Goal: Find specific page/section: Find specific page/section

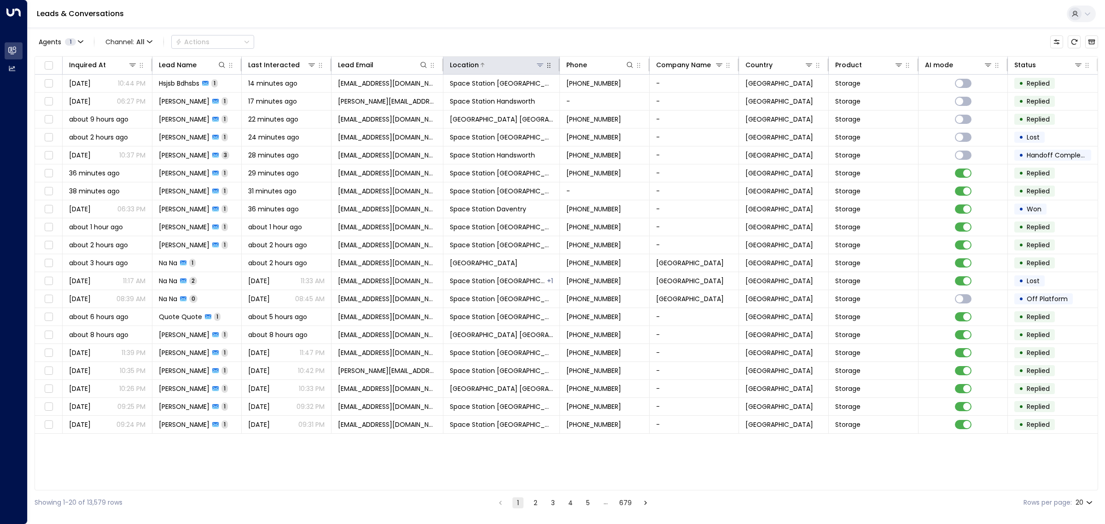
click at [537, 62] on icon at bounding box center [540, 64] width 7 height 7
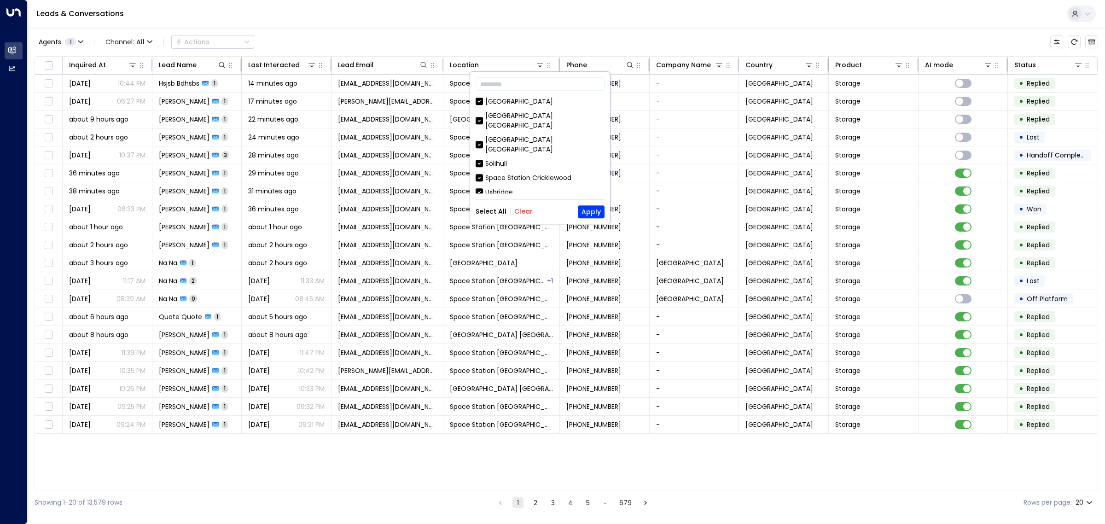
click at [524, 212] on button "Clear" at bounding box center [523, 211] width 18 height 7
click at [506, 161] on div "Space Station [GEOGRAPHIC_DATA]" at bounding box center [542, 166] width 115 height 10
click at [600, 210] on button "Apply" at bounding box center [591, 211] width 27 height 13
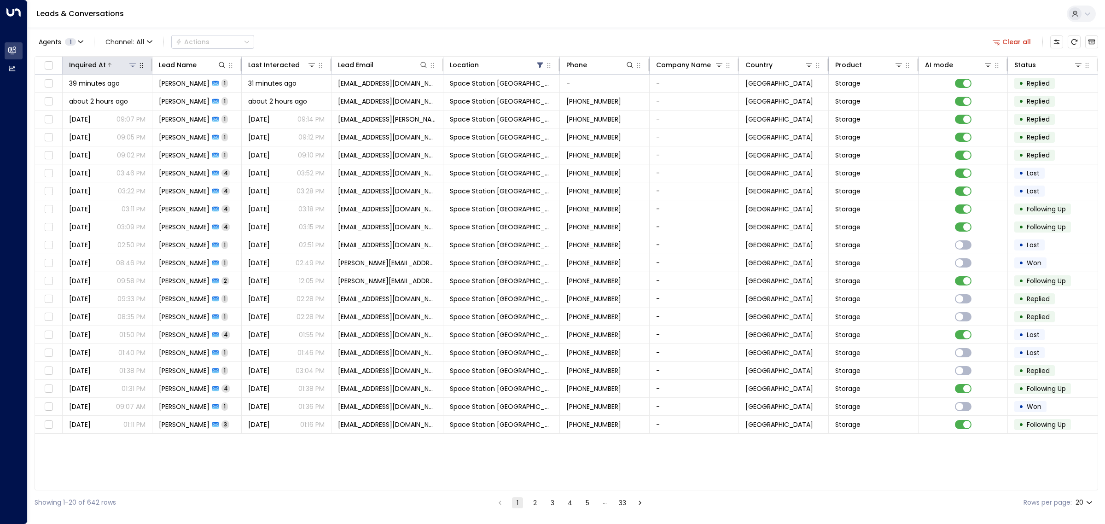
click at [111, 68] on div at bounding box center [121, 64] width 31 height 9
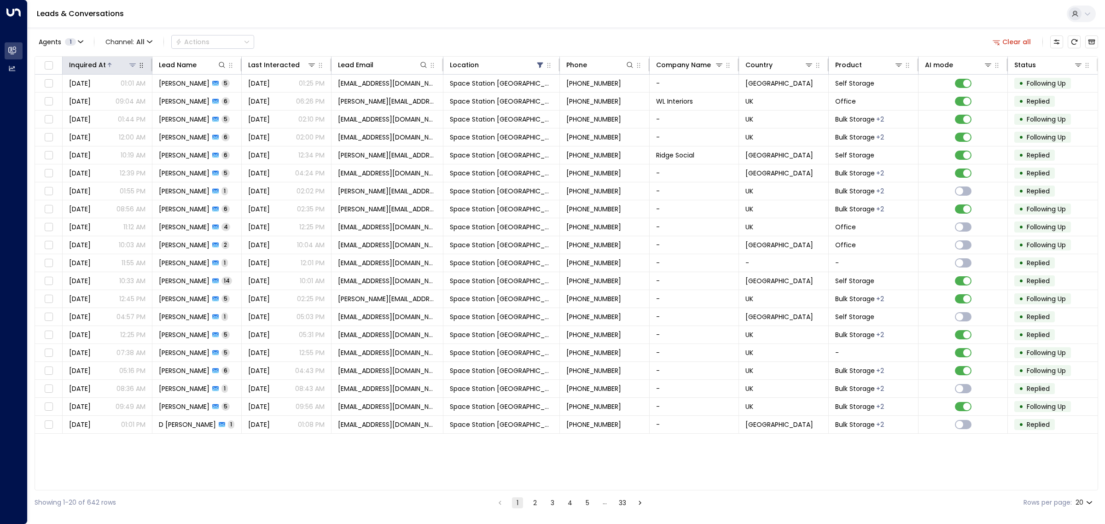
click at [111, 68] on div at bounding box center [121, 64] width 31 height 9
